Goal: Information Seeking & Learning: Understand process/instructions

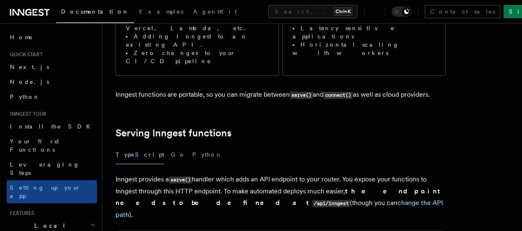
scroll to position [248, 0]
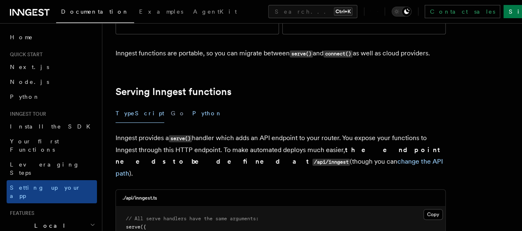
click at [192, 104] on button "Python" at bounding box center [207, 113] width 30 height 19
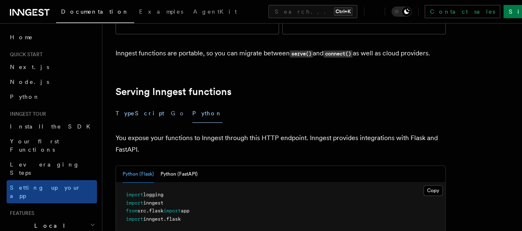
click at [124, 104] on button "TypeScript" at bounding box center [140, 113] width 49 height 19
